Goal: Transaction & Acquisition: Purchase product/service

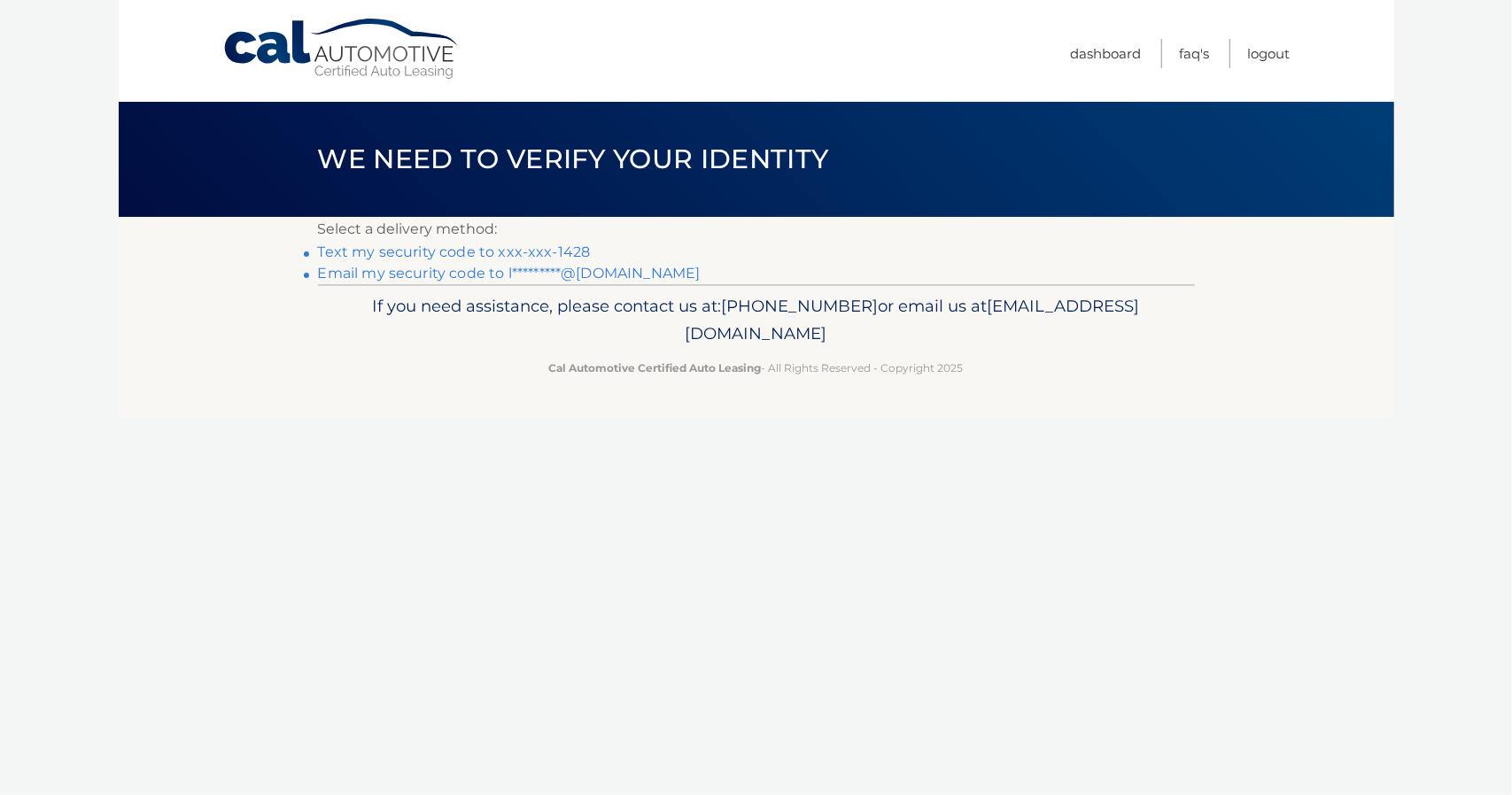
click at [561, 256] on link "Text my security code to xxx-xxx-1428" at bounding box center [454, 251] width 273 height 17
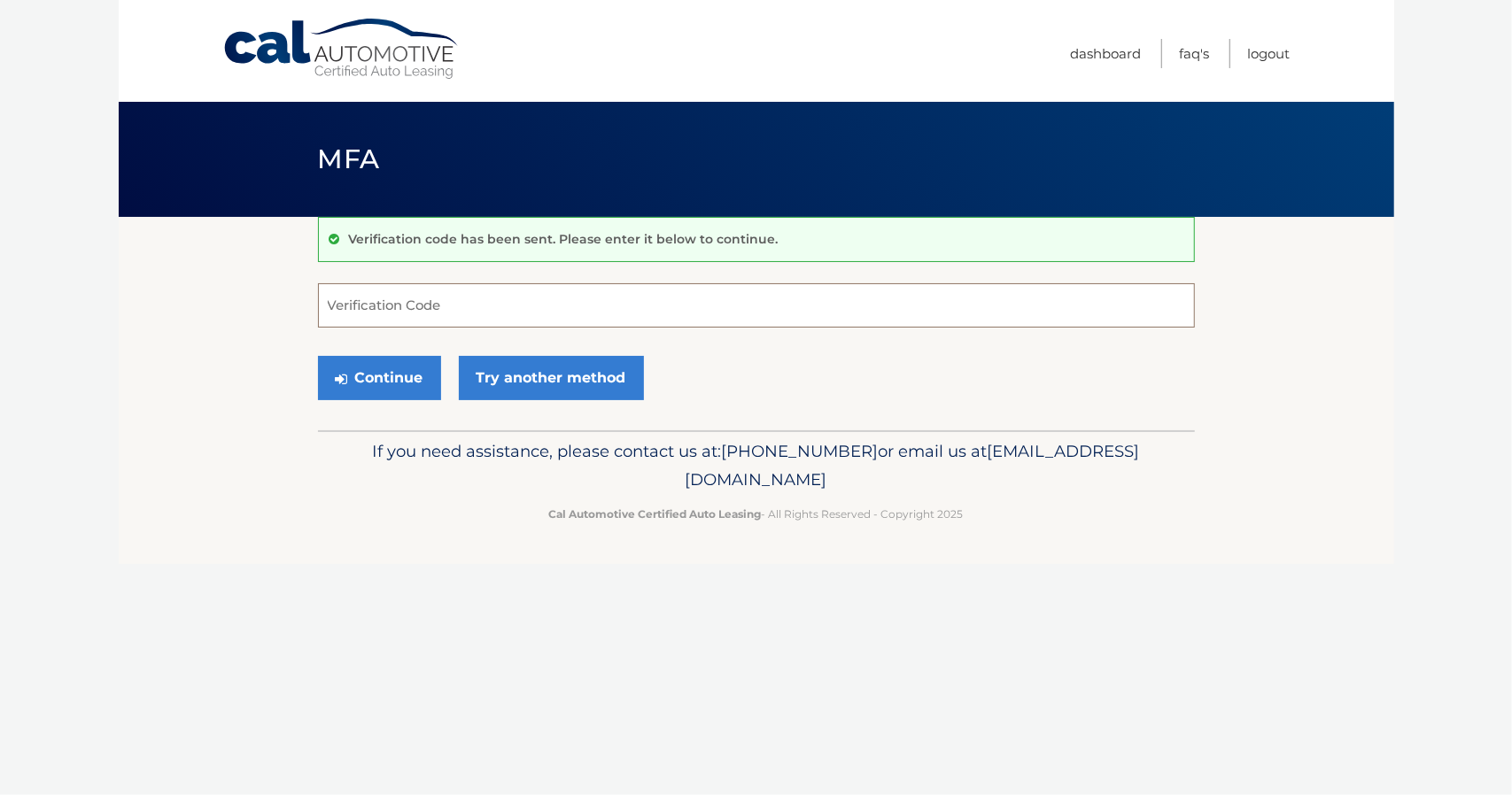
click at [374, 305] on input "Verification Code" at bounding box center [756, 306] width 877 height 45
type input "151132"
click at [383, 389] on button "Continue" at bounding box center [380, 379] width 123 height 45
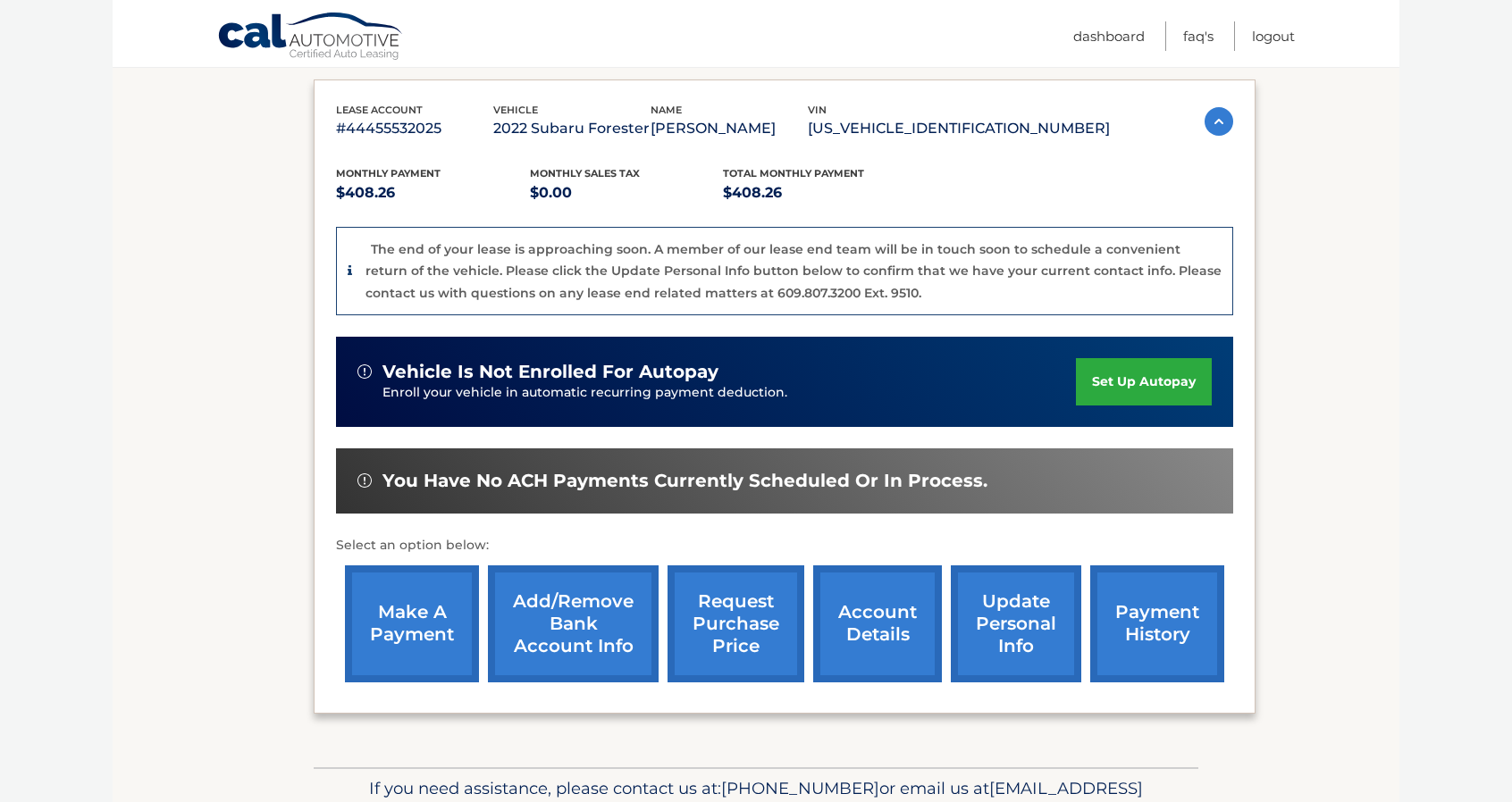
scroll to position [292, 0]
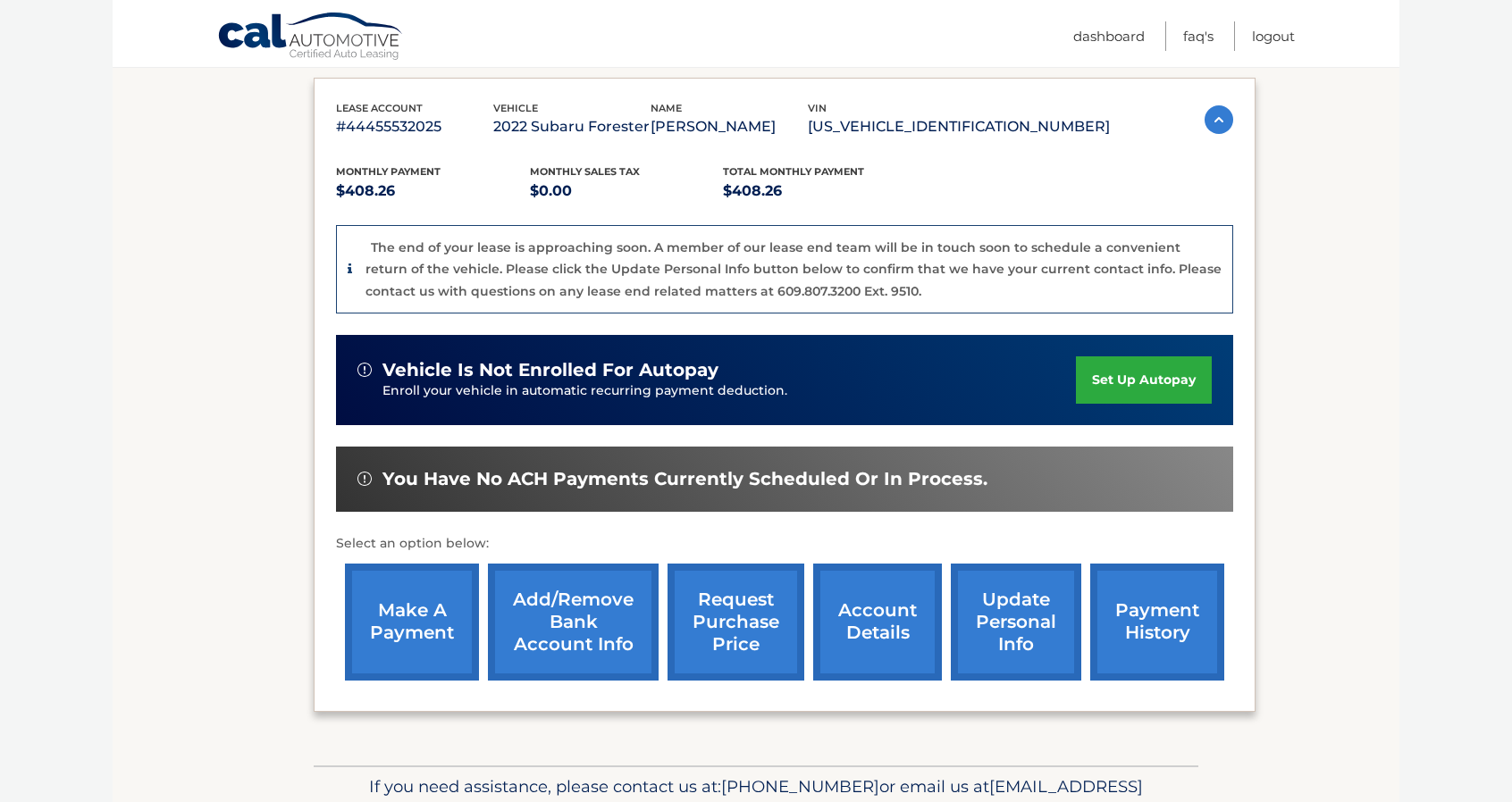
click at [412, 623] on link "make a payment" at bounding box center [411, 623] width 134 height 118
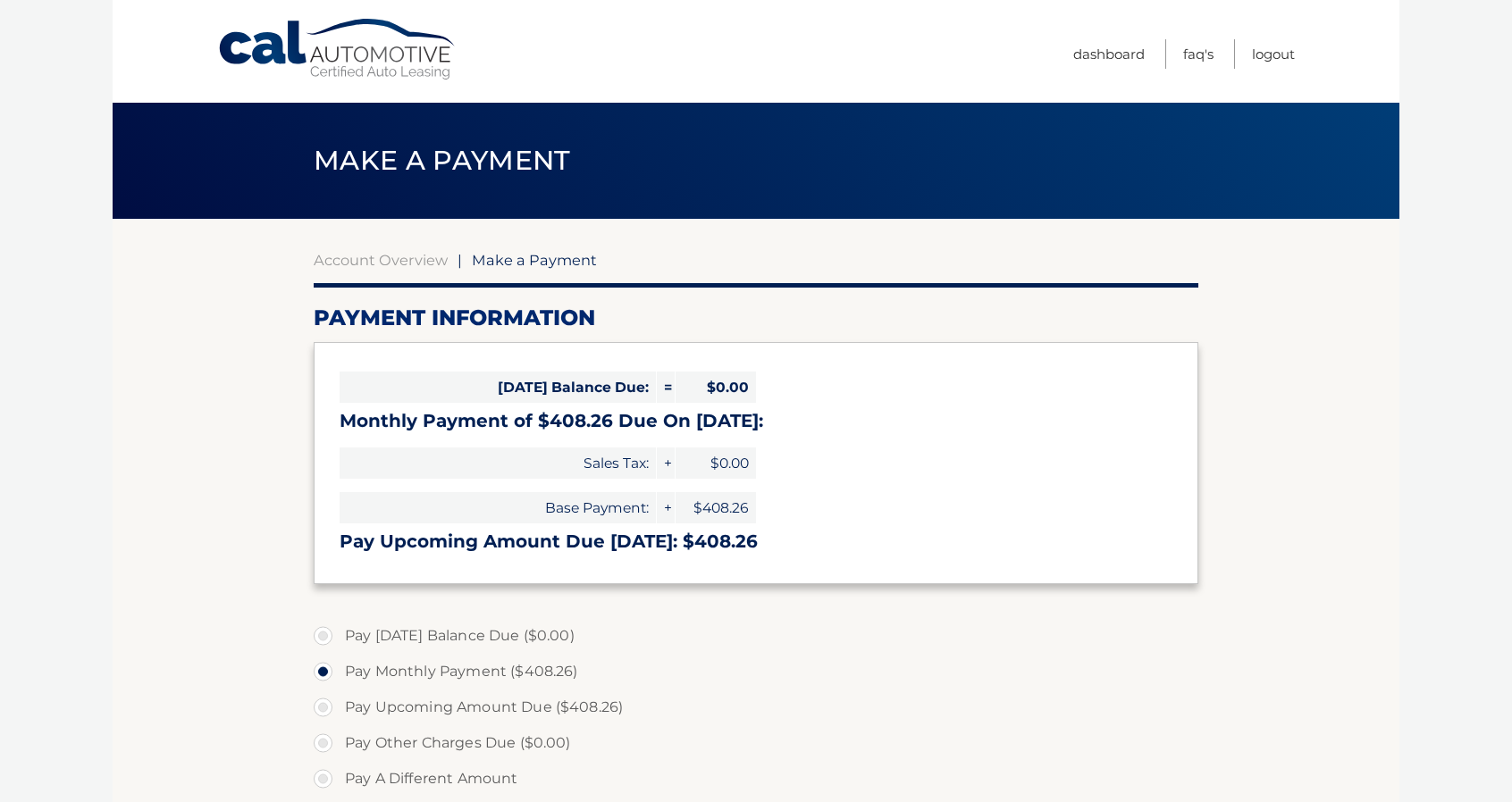
select select "NWZiY2FhNjItN2JiMi00NGUyLWFhNmYtYzgzYTk1NGFkZmUx"
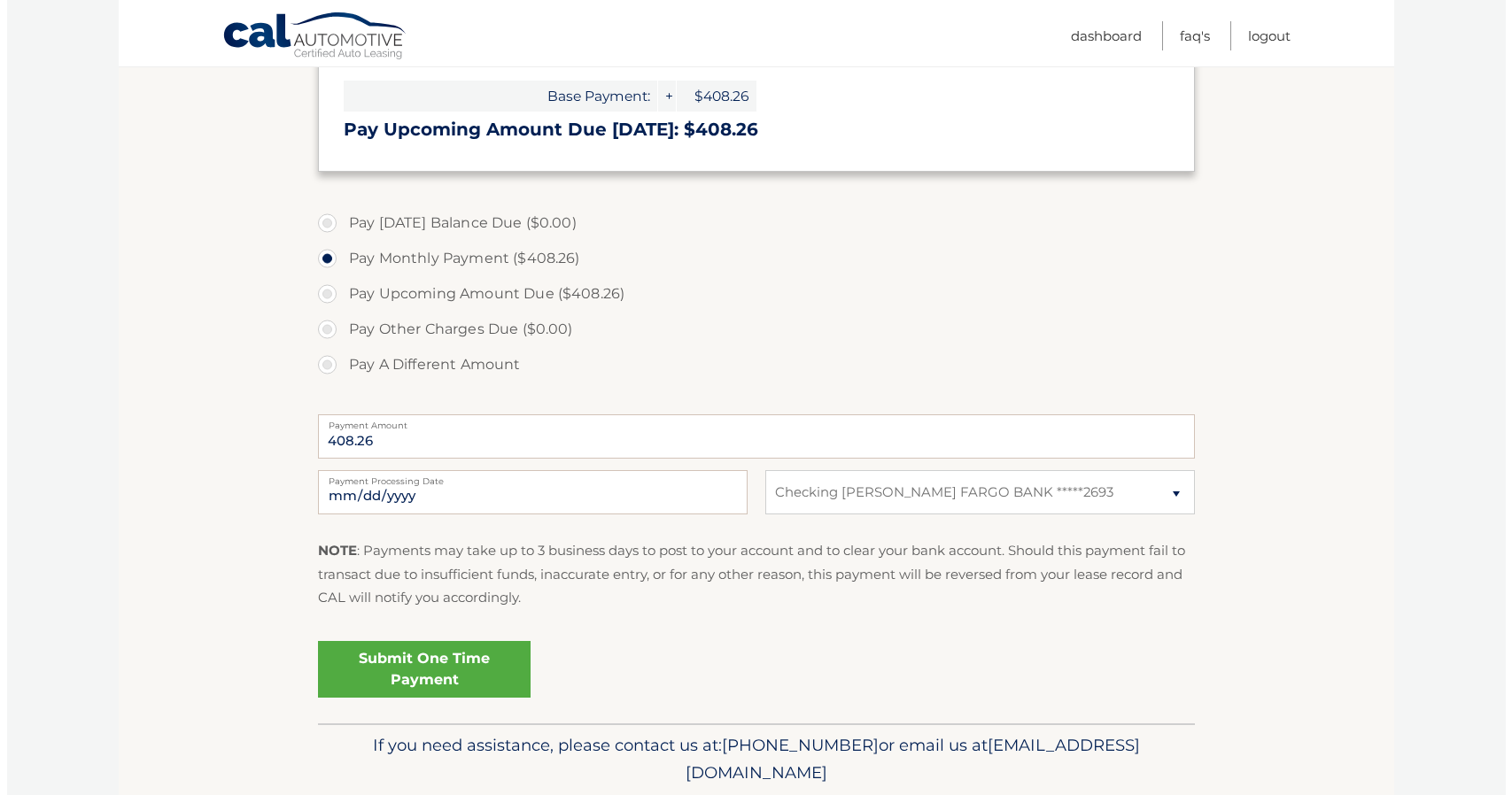
scroll to position [410, 0]
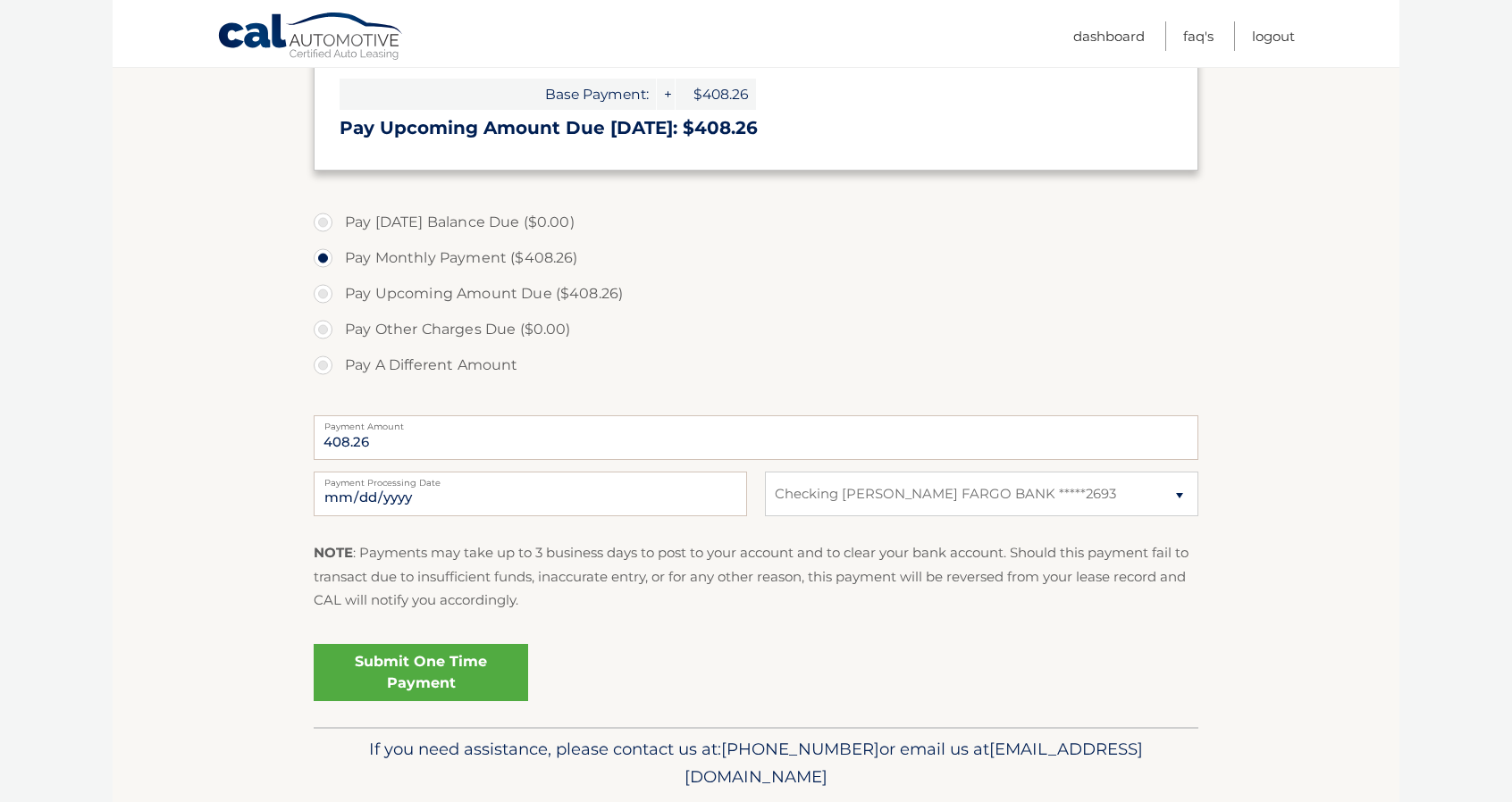
click at [326, 298] on label "Pay Upcoming Amount Due ($408.26)" at bounding box center [755, 294] width 884 height 35
click at [326, 298] on input "Pay Upcoming Amount Due ($408.26)" at bounding box center [330, 290] width 18 height 28
radio input "true"
click at [420, 671] on link "Submit One Time Payment" at bounding box center [420, 673] width 214 height 57
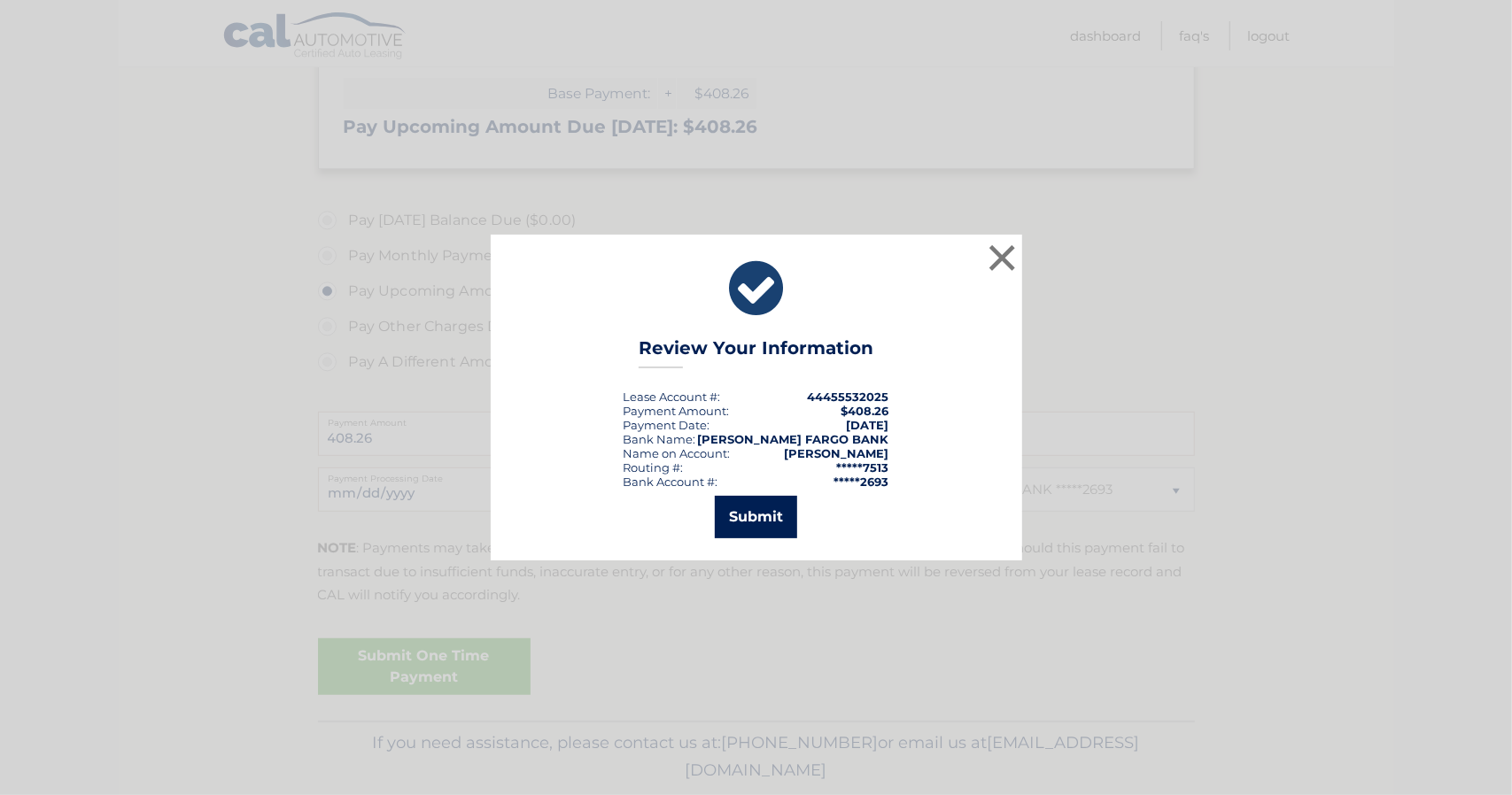
click at [761, 516] on button "Submit" at bounding box center [756, 517] width 83 height 43
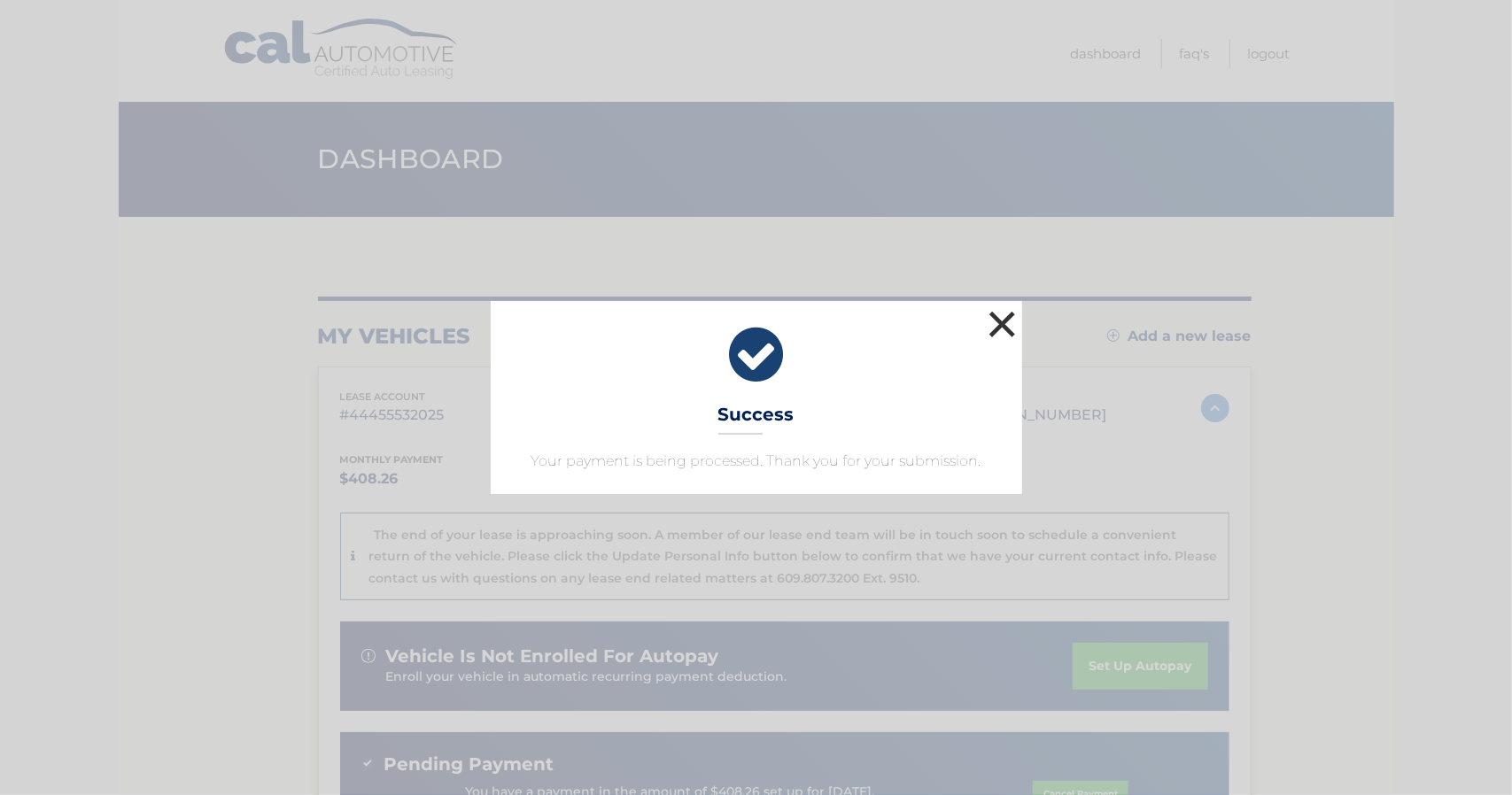
click at [1006, 319] on button "×" at bounding box center [1003, 324] width 35 height 35
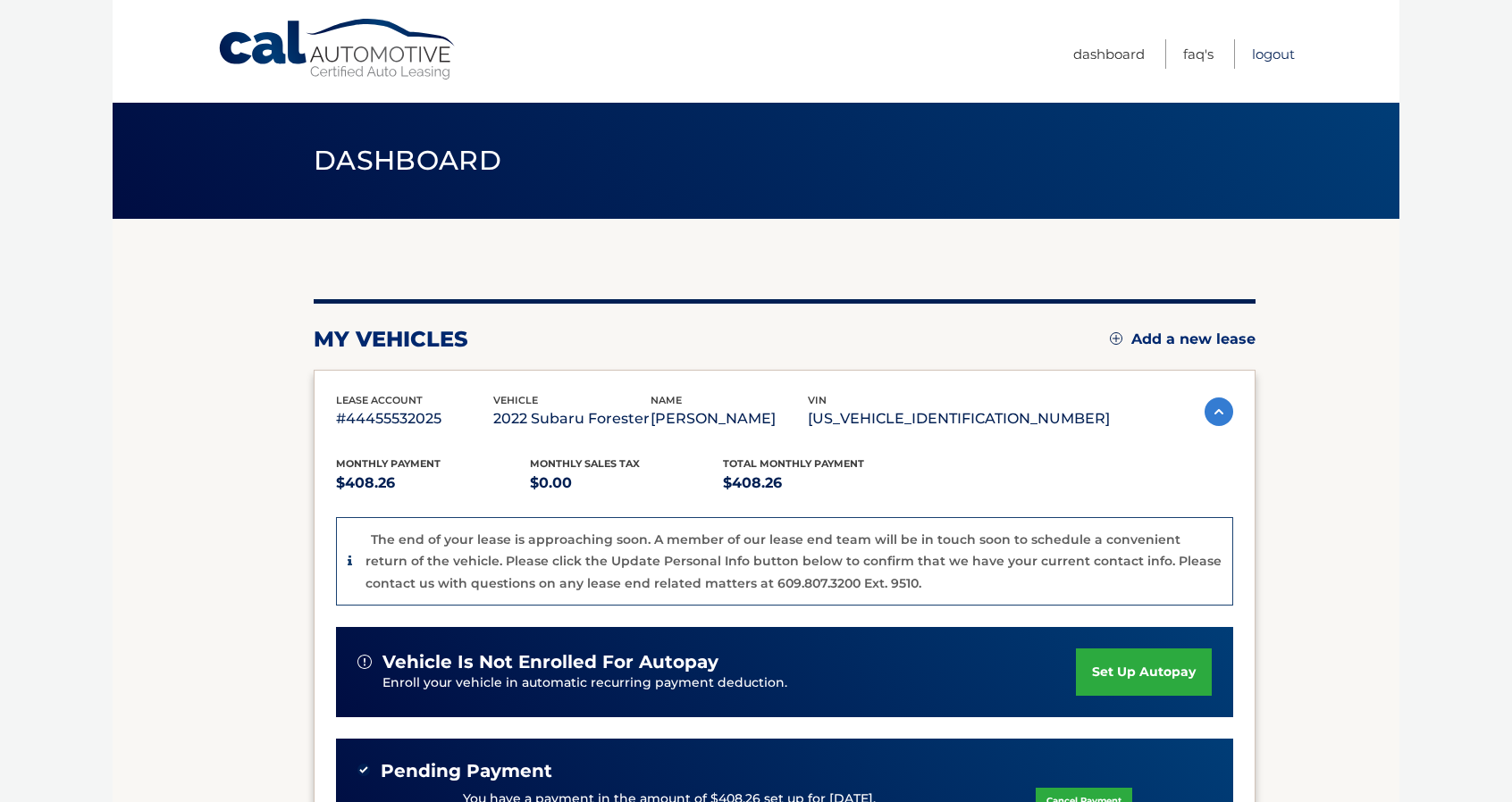
click at [1274, 55] on link "Logout" at bounding box center [1273, 54] width 43 height 29
